Goal: Navigation & Orientation: Go to known website

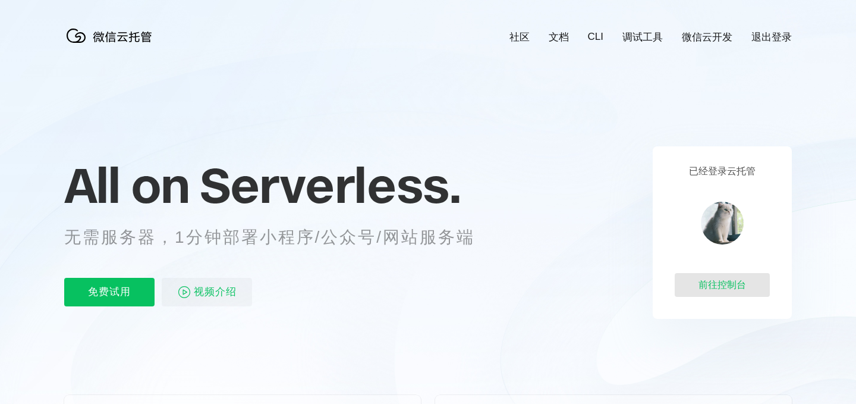
scroll to position [0, 2114]
click at [712, 285] on div "前往控制台" at bounding box center [722, 285] width 95 height 24
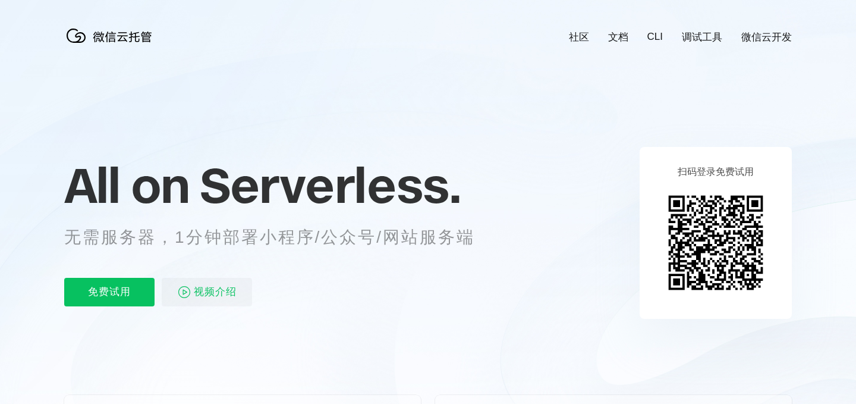
scroll to position [0, 2114]
